Goal: Contribute content

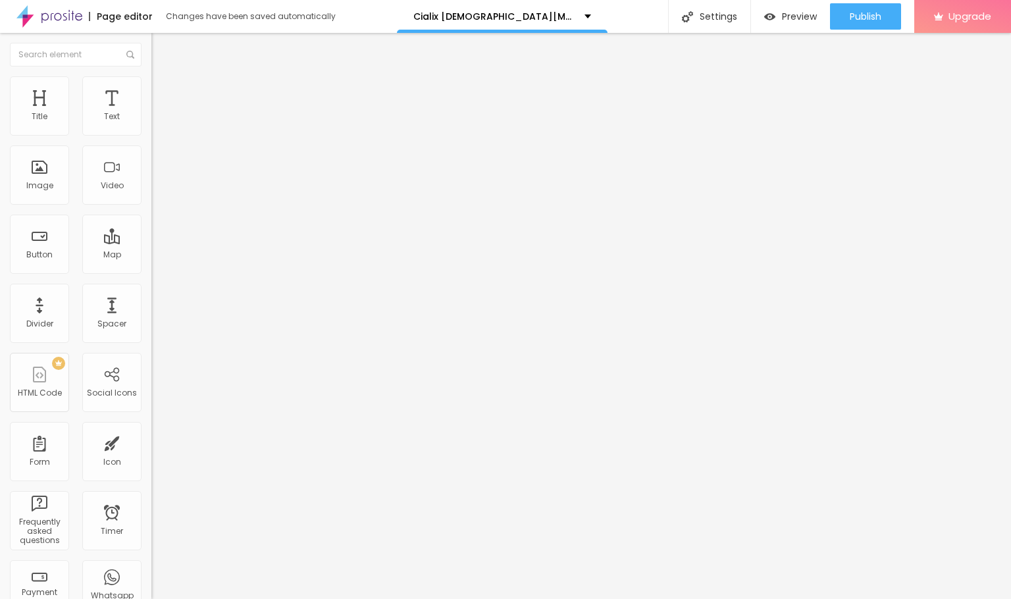
click at [163, 88] on span "Style" at bounding box center [172, 85] width 19 height 11
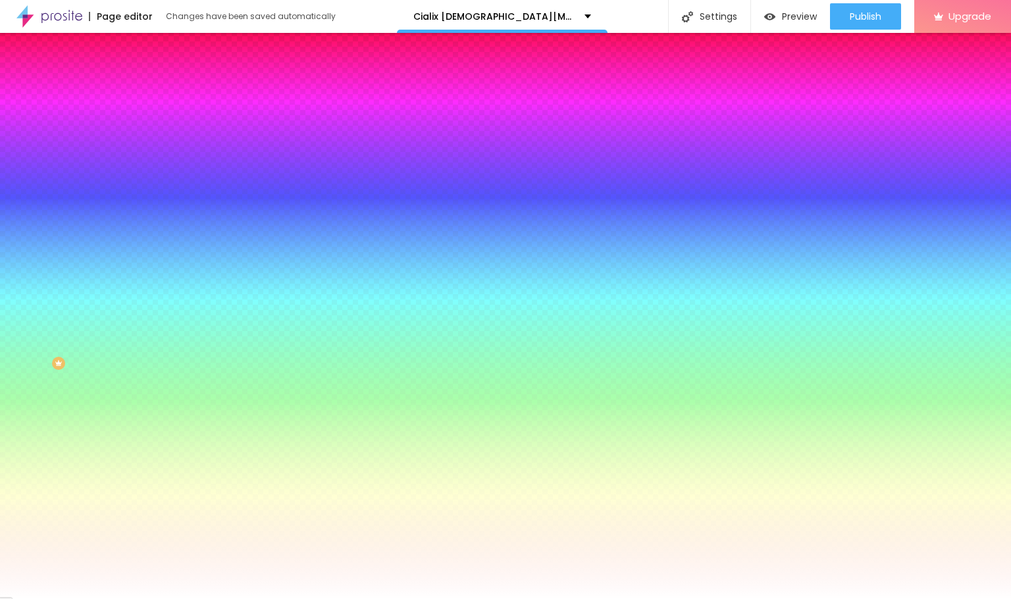
click at [151, 120] on div "Change image" at bounding box center [226, 115] width 151 height 9
click at [151, 121] on span "Change image" at bounding box center [186, 115] width 70 height 11
drag, startPoint x: 141, startPoint y: 195, endPoint x: 220, endPoint y: 195, distance: 79.0
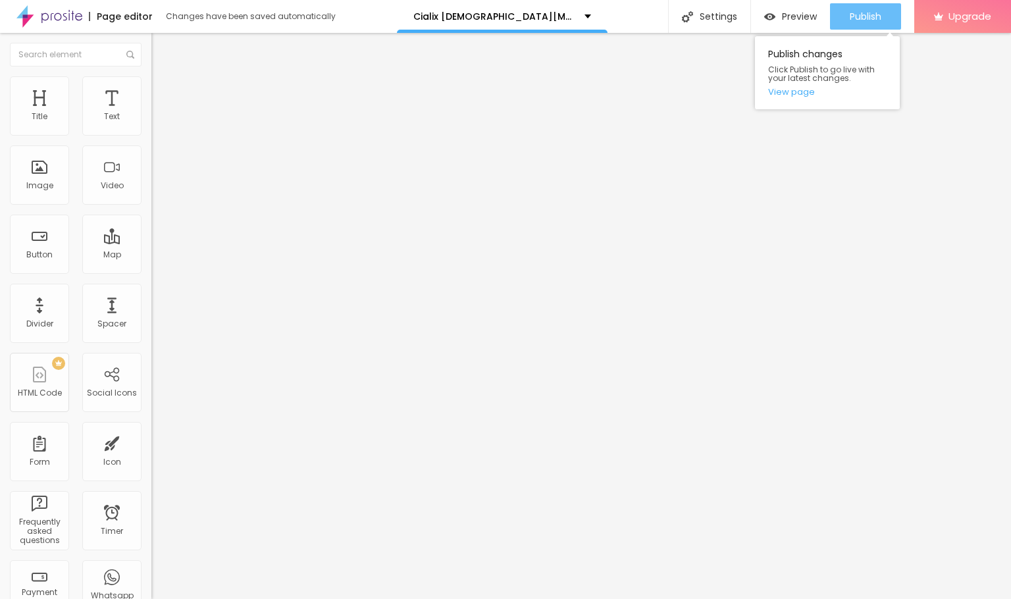
click at [875, 20] on span "Publish" at bounding box center [866, 16] width 32 height 11
